Goal: Task Accomplishment & Management: Use online tool/utility

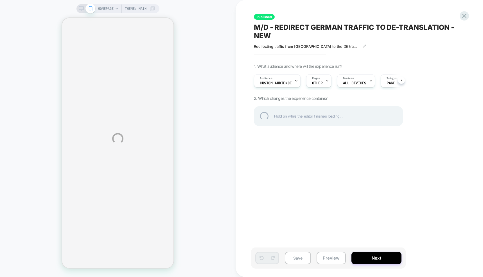
click at [276, 80] on div "HOMEPAGE Theme: MAIN Published M/D - REDIRECT GERMAN TRAFFIC TO DE-TRANSLATION …" at bounding box center [241, 138] width 483 height 277
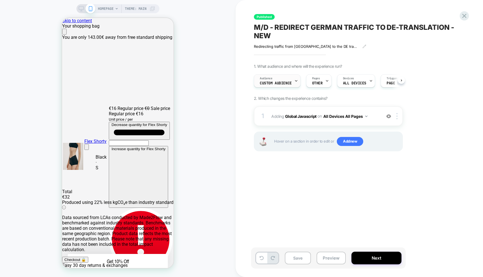
scroll to position [0, 0]
click at [284, 82] on span "Custom Audience" at bounding box center [275, 83] width 32 height 4
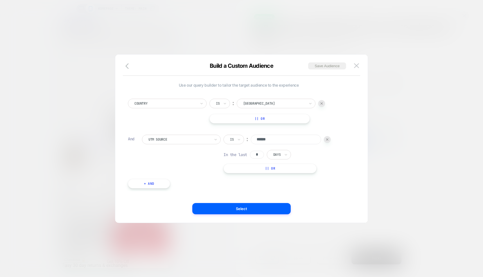
scroll to position [0, 222]
click at [128, 17] on div at bounding box center [241, 138] width 483 height 277
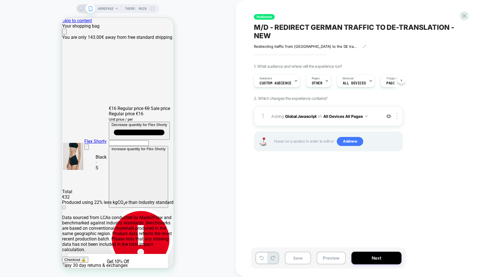
scroll to position [0, 111]
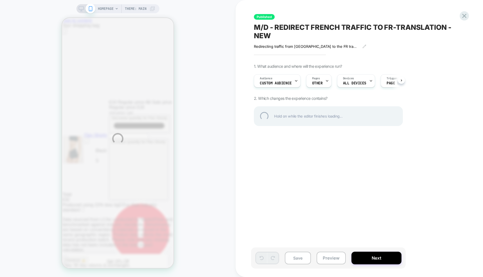
click at [230, 67] on div "HOMEPAGE Theme: MAIN Published M/D - REDIRECT FRENCH TRAFFIC TO FR-TRANSLATION …" at bounding box center [241, 138] width 483 height 277
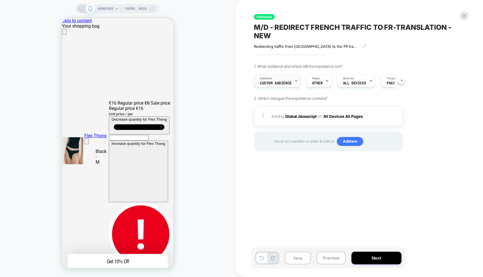
click at [0, 0] on div "Audience Custom Audience" at bounding box center [0, 0] width 0 height 0
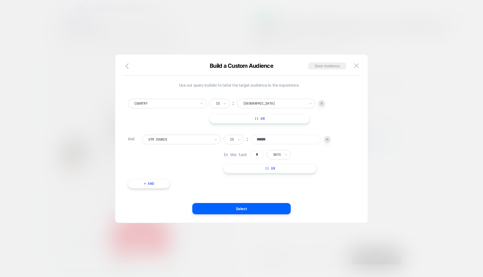
click at [406, 159] on div at bounding box center [241, 138] width 483 height 277
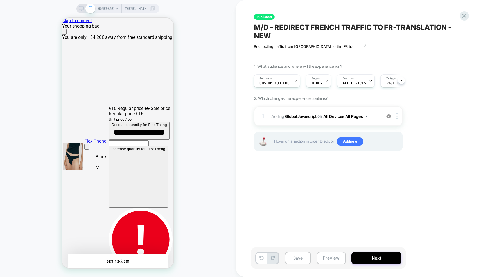
scroll to position [0, 222]
click at [295, 116] on b "Global Javascript" at bounding box center [300, 115] width 31 height 5
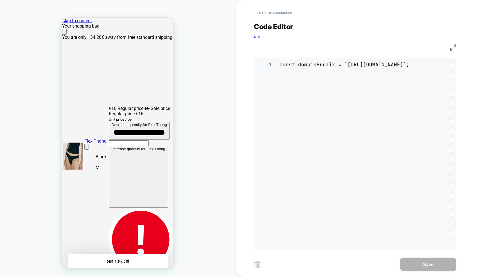
scroll to position [46, 0]
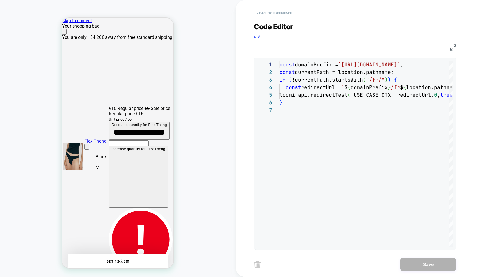
click at [0, 0] on button "< Back to experience" at bounding box center [0, 0] width 0 height 0
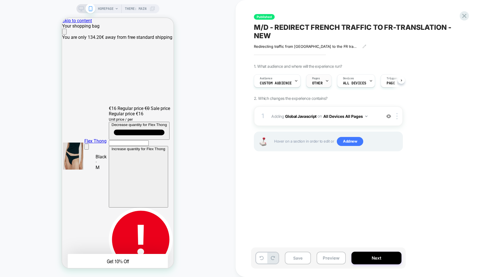
scroll to position [0, 0]
click at [315, 86] on div "Pages OTHER" at bounding box center [317, 80] width 22 height 13
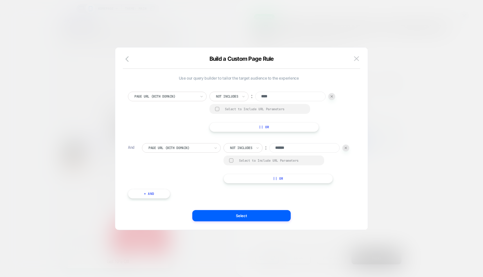
scroll to position [0, 0]
click at [416, 119] on div at bounding box center [241, 138] width 483 height 277
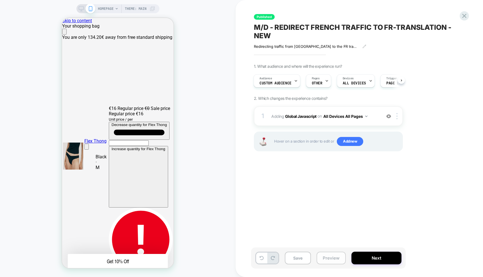
click at [327, 258] on button "Preview" at bounding box center [330, 257] width 29 height 13
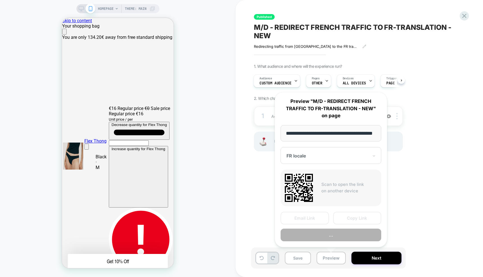
scroll to position [0, 15]
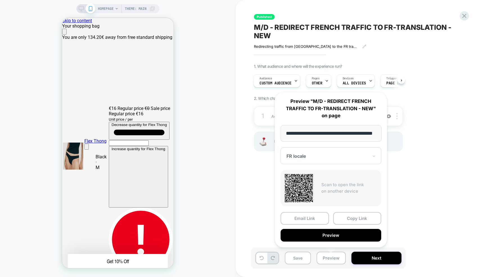
click at [0, 0] on button "Preview" at bounding box center [0, 0] width 0 height 0
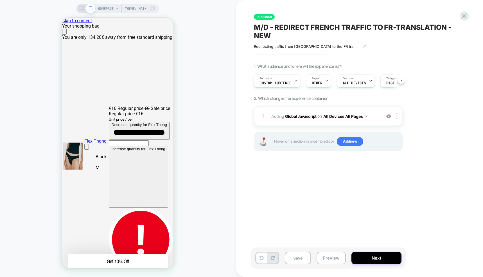
click at [0, 0] on div "Published M/D - REDIRECT FRENCH TRAFFIC TO FR-TRANSLATION - NEW Redirecting tra…" at bounding box center [0, 0] width 0 height 0
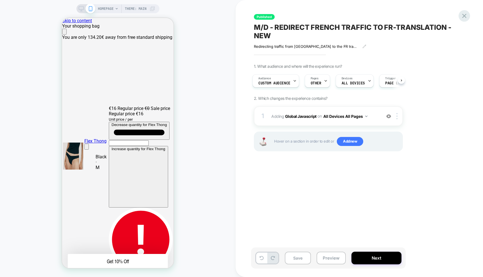
click at [466, 13] on icon at bounding box center [464, 16] width 8 height 8
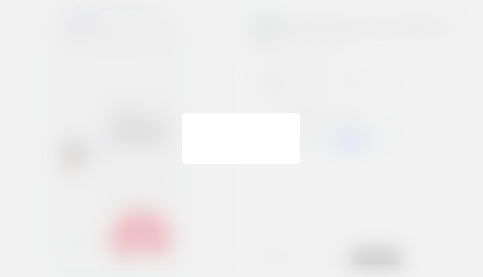
scroll to position [0, 111]
click at [212, 151] on button "Discard Changes" at bounding box center [213, 151] width 51 height 17
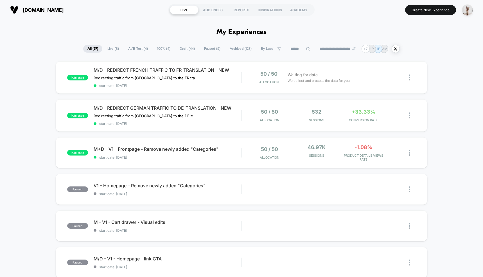
click at [126, 19] on div "organicbasics.com LIVE AUDIENCES REPORTS INSPIRATIONS ACADEMY Create New Experi…" at bounding box center [241, 10] width 483 height 20
click at [318, 73] on span "Waiting for data..." at bounding box center [303, 75] width 33 height 6
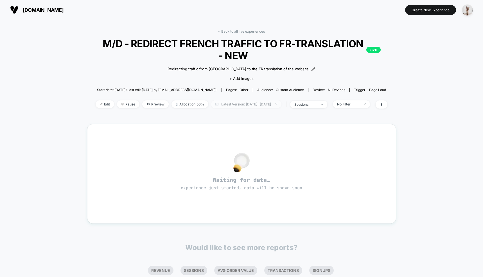
click at [242, 106] on span "Latest Version: Sep 2, 2025 - Sep 7, 2025" at bounding box center [246, 104] width 70 height 8
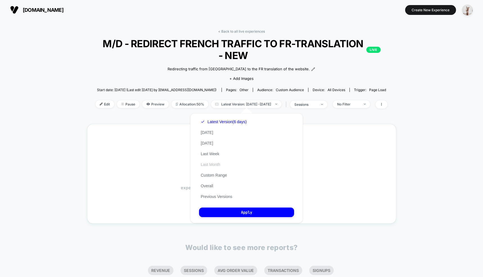
click at [210, 164] on button "Last Month" at bounding box center [210, 164] width 23 height 5
click at [267, 209] on button "Apply" at bounding box center [246, 212] width 95 height 10
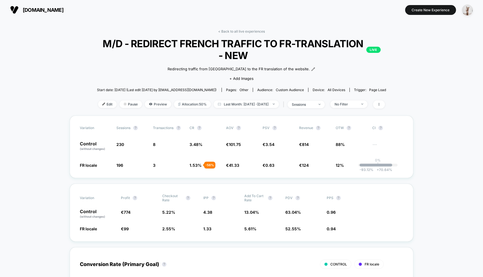
click at [233, 104] on span "Last Month: Aug 8, 2025 - Sep 7, 2025" at bounding box center [245, 104] width 65 height 8
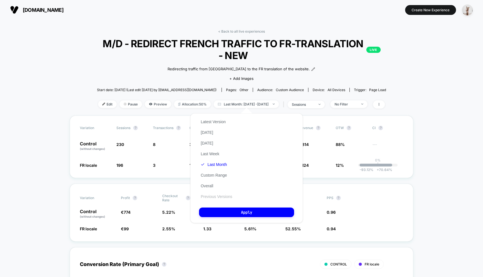
click at [219, 195] on button "Previous Versions" at bounding box center [216, 196] width 35 height 5
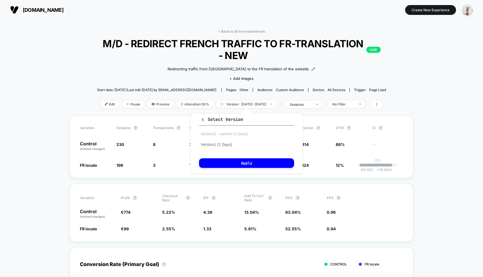
click at [236, 133] on button "Version 2 - current (3 Days)" at bounding box center [224, 133] width 50 height 5
click at [251, 162] on button "Apply" at bounding box center [246, 163] width 95 height 10
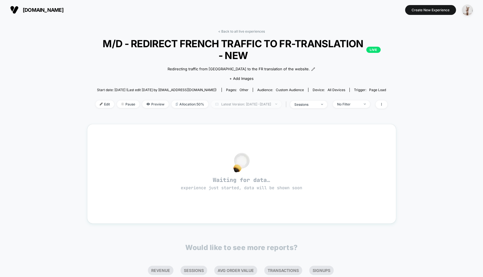
click at [259, 103] on span "Latest Version: Sep 5, 2025 - Sep 7, 2025" at bounding box center [246, 104] width 70 height 8
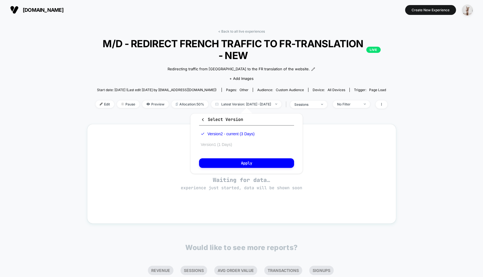
click at [215, 144] on button "Version 1 (1 Days)" at bounding box center [216, 144] width 35 height 5
click at [232, 160] on button "Apply" at bounding box center [246, 163] width 95 height 10
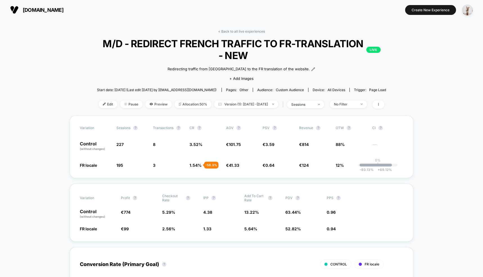
click at [311, 88] on span "Device: all devices" at bounding box center [328, 90] width 41 height 4
click at [313, 105] on div "sessions" at bounding box center [302, 104] width 22 height 4
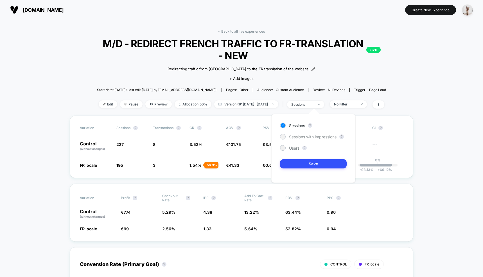
click at [308, 134] on div "Sessions with impressions" at bounding box center [308, 137] width 56 height 6
click at [305, 168] on div "Sessions ? Sessions with impressions ? Users ? Save" at bounding box center [313, 148] width 84 height 69
click at [307, 163] on button "Save" at bounding box center [313, 163] width 67 height 9
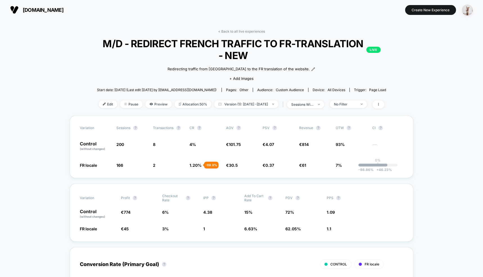
click at [150, 72] on div "Redirecting traffic from France to the FR translation of the website. Click to …" at bounding box center [241, 73] width 185 height 24
click at [237, 34] on div "< Back to all live experiences M/D - REDIRECT FRENCH TRAFFIC TO FR-TRANSLATION …" at bounding box center [241, 72] width 309 height 86
click at [237, 32] on link "< Back to all live experiences" at bounding box center [241, 31] width 47 height 4
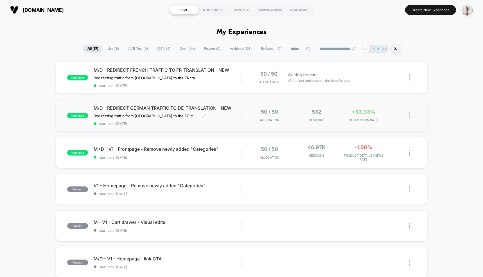
click at [165, 109] on span "M/D - REDIRECT GERMAN TRAFFIC TO DE-TRANSLATION - NEW" at bounding box center [168, 108] width 148 height 6
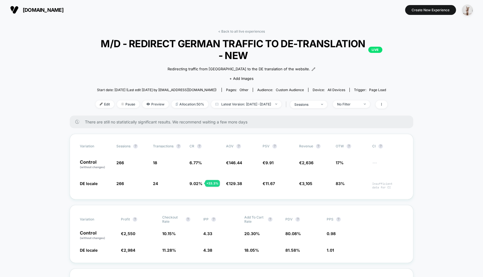
click at [243, 33] on link "< Back to all live experiences" at bounding box center [241, 31] width 47 height 4
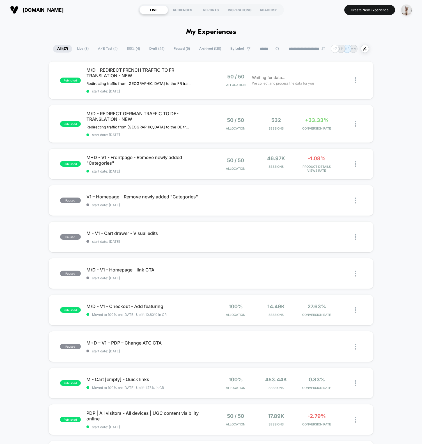
click at [14, 168] on div "published M/D - REDIRECT FRENCH TRAFFIC TO FR-TRANSLATION - NEW Redirecting tra…" at bounding box center [211, 298] width 422 height 475
click at [29, 194] on div "published M/D - REDIRECT FRENCH TRAFFIC TO FR-TRANSLATION - NEW Redirecting tra…" at bounding box center [211, 298] width 422 height 475
click at [369, 10] on button "Create New Experience" at bounding box center [370, 10] width 51 height 10
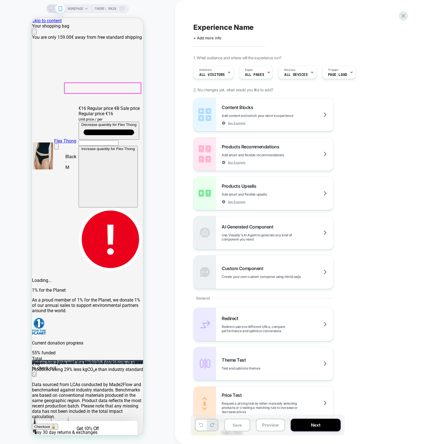
scroll to position [0, 111]
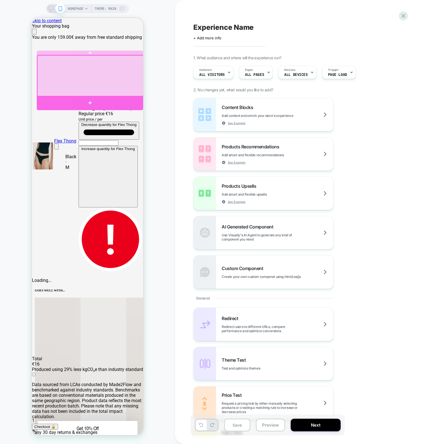
click at [98, 103] on div at bounding box center [90, 103] width 106 height 14
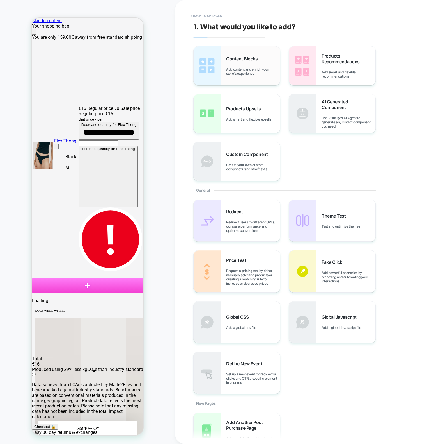
click at [0, 0] on span "Add content and enrich your store's experience" at bounding box center [0, 0] width 0 height 0
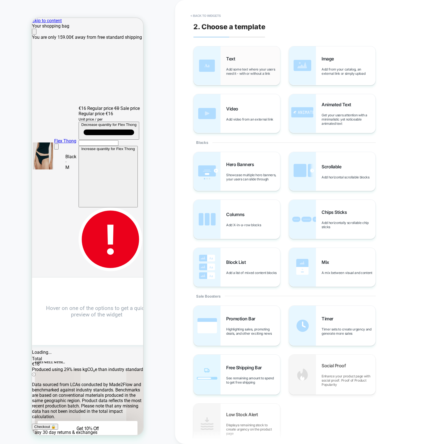
click at [0, 0] on img at bounding box center [0, 0] width 0 height 0
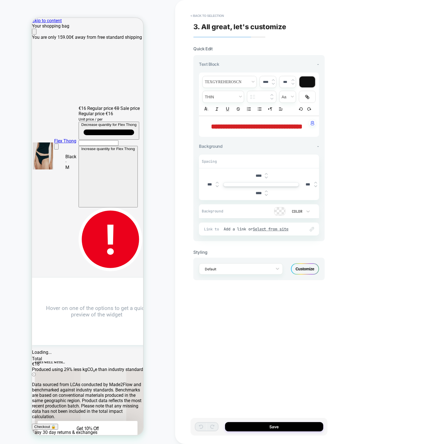
drag, startPoint x: 284, startPoint y: 424, endPoint x: 266, endPoint y: 391, distance: 37.7
click at [284, 424] on button "Save" at bounding box center [274, 426] width 98 height 9
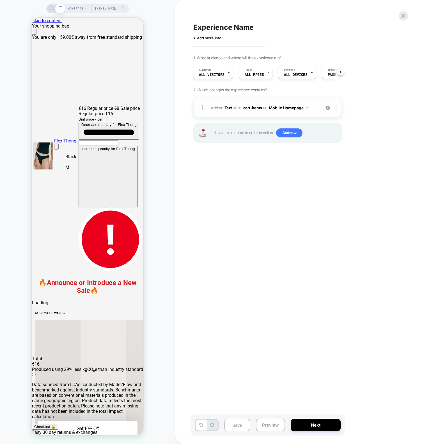
scroll to position [0, 222]
click at [336, 106] on img at bounding box center [336, 107] width 1 height 6
click at [337, 108] on img at bounding box center [336, 107] width 1 height 6
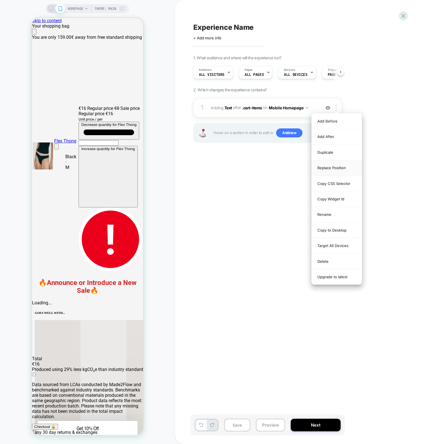
click at [0, 0] on div "Replace Position" at bounding box center [0, 0] width 0 height 0
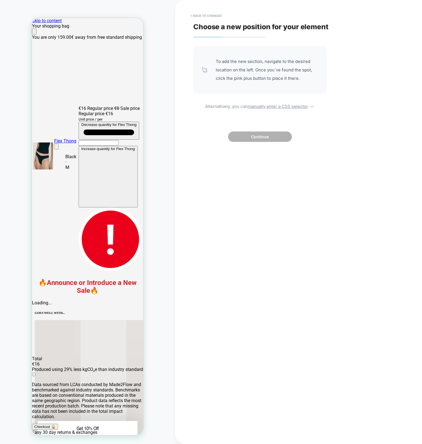
scroll to position [0, 41]
click at [290, 108] on u "manually enter a CSS selector" at bounding box center [278, 106] width 60 height 5
select select "*******"
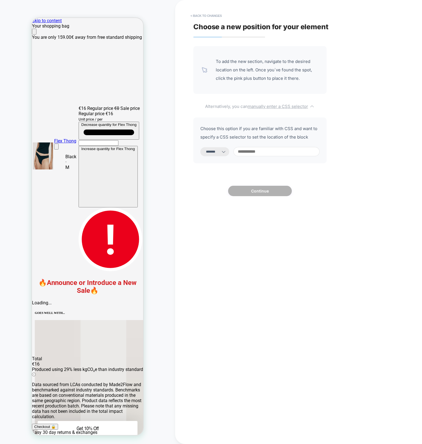
scroll to position [0, 0]
click at [0, 0] on input at bounding box center [0, 0] width 0 height 0
type input "*"
type input "****"
select select "*********"
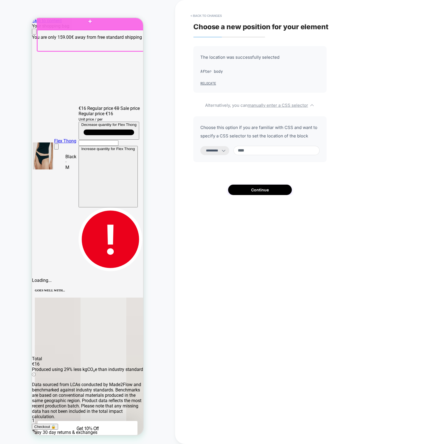
type input "****"
click at [141, 24] on div at bounding box center [90, 21] width 106 height 16
select select "**********"
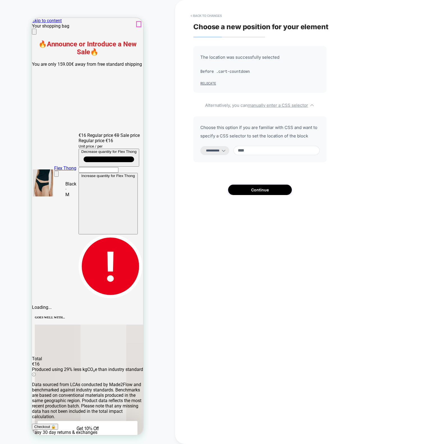
click at [34, 33] on icon "Close" at bounding box center [34, 33] width 0 height 0
click at [0, 0] on select "**********" at bounding box center [0, 0] width 0 height 0
click at [0, 0] on input "****" at bounding box center [0, 0] width 0 height 0
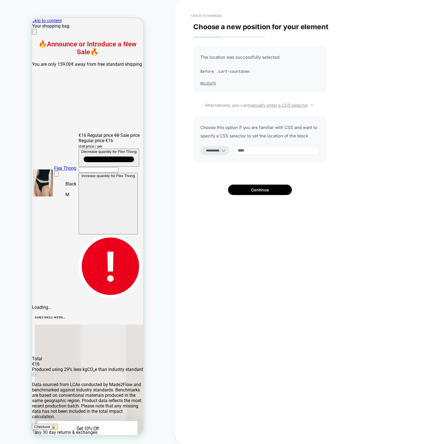
click at [0, 0] on input "****" at bounding box center [0, 0] width 0 height 0
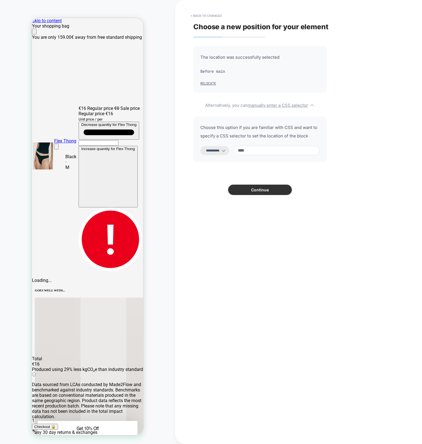
scroll to position [0, 222]
click at [0, 0] on input "****" at bounding box center [0, 0] width 0 height 0
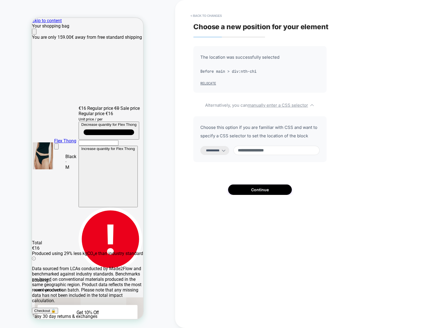
scroll to position [0, 111]
drag, startPoint x: 198, startPoint y: 267, endPoint x: 191, endPoint y: 267, distance: 7.0
click at [197, 268] on div "**********" at bounding box center [296, 164] width 211 height 317
click at [0, 0] on input "**********" at bounding box center [0, 0] width 0 height 0
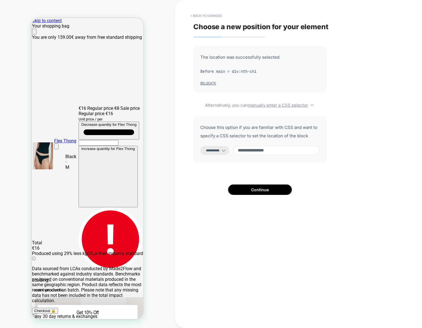
paste input
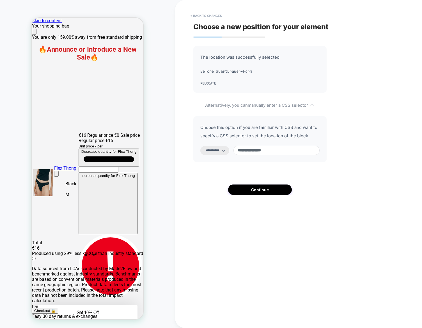
click at [0, 0] on input "**********" at bounding box center [0, 0] width 0 height 0
type input "**********"
click at [209, 18] on button "< Back to changes" at bounding box center [206, 15] width 37 height 9
select select "*******"
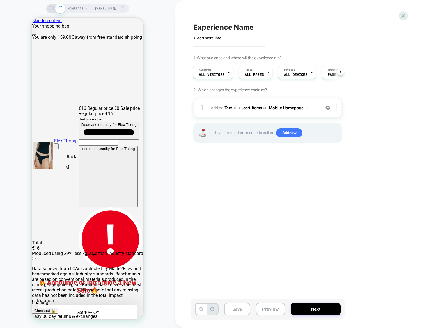
scroll to position [0, 0]
click at [337, 109] on div at bounding box center [337, 107] width 9 height 6
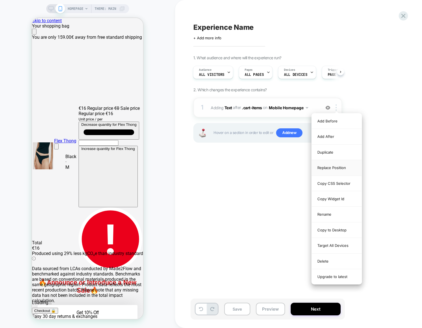
click at [0, 0] on div "Replace Position" at bounding box center [0, 0] width 0 height 0
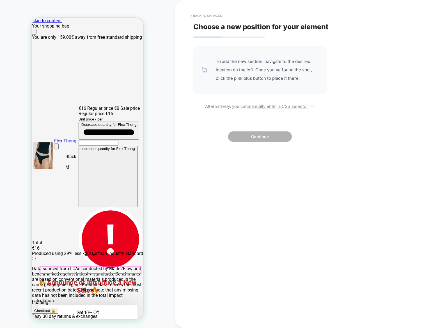
scroll to position [0, 111]
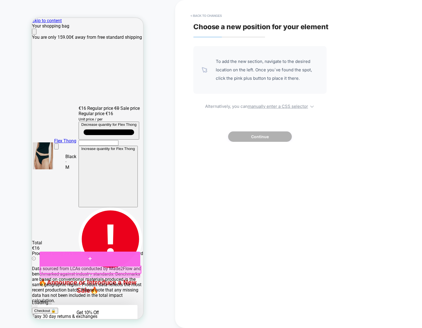
click at [94, 261] on div at bounding box center [90, 259] width 101 height 14
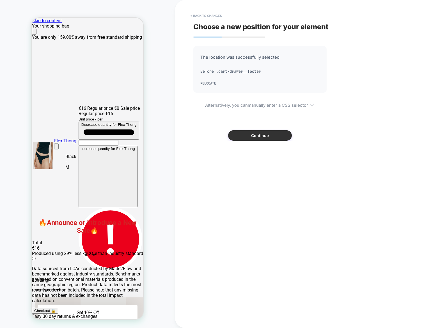
click at [257, 135] on button "Continue" at bounding box center [260, 135] width 64 height 10
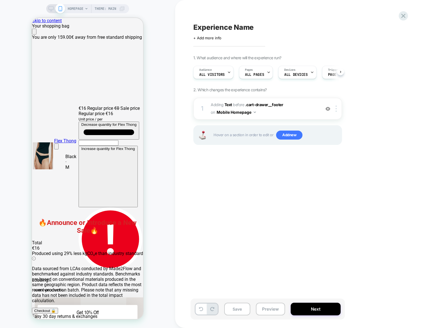
scroll to position [0, 0]
click at [337, 108] on div at bounding box center [337, 109] width 9 height 6
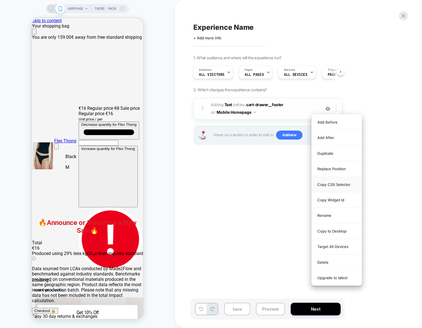
scroll to position [0, 222]
click at [0, 0] on div "Replace Position" at bounding box center [0, 0] width 0 height 0
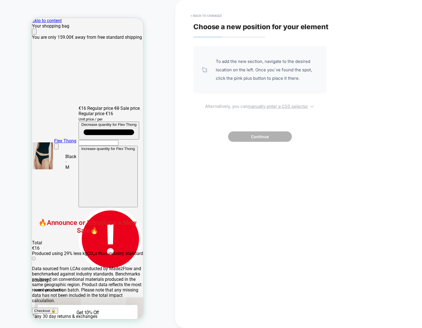
click at [0, 0] on u "manually enter a CSS selector" at bounding box center [0, 0] width 0 height 0
select select "*******"
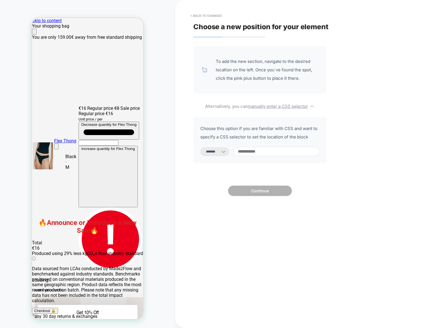
click at [0, 0] on input at bounding box center [0, 0] width 0 height 0
paste input "**********"
type input "**********"
select select "*********"
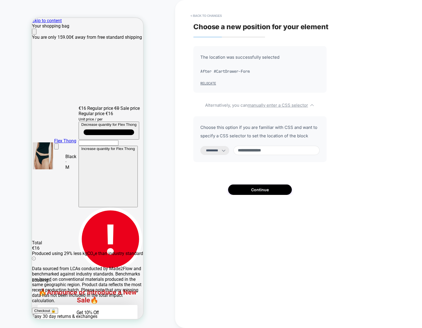
scroll to position [0, 0]
type input "**********"
